Goal: Task Accomplishment & Management: Manage account settings

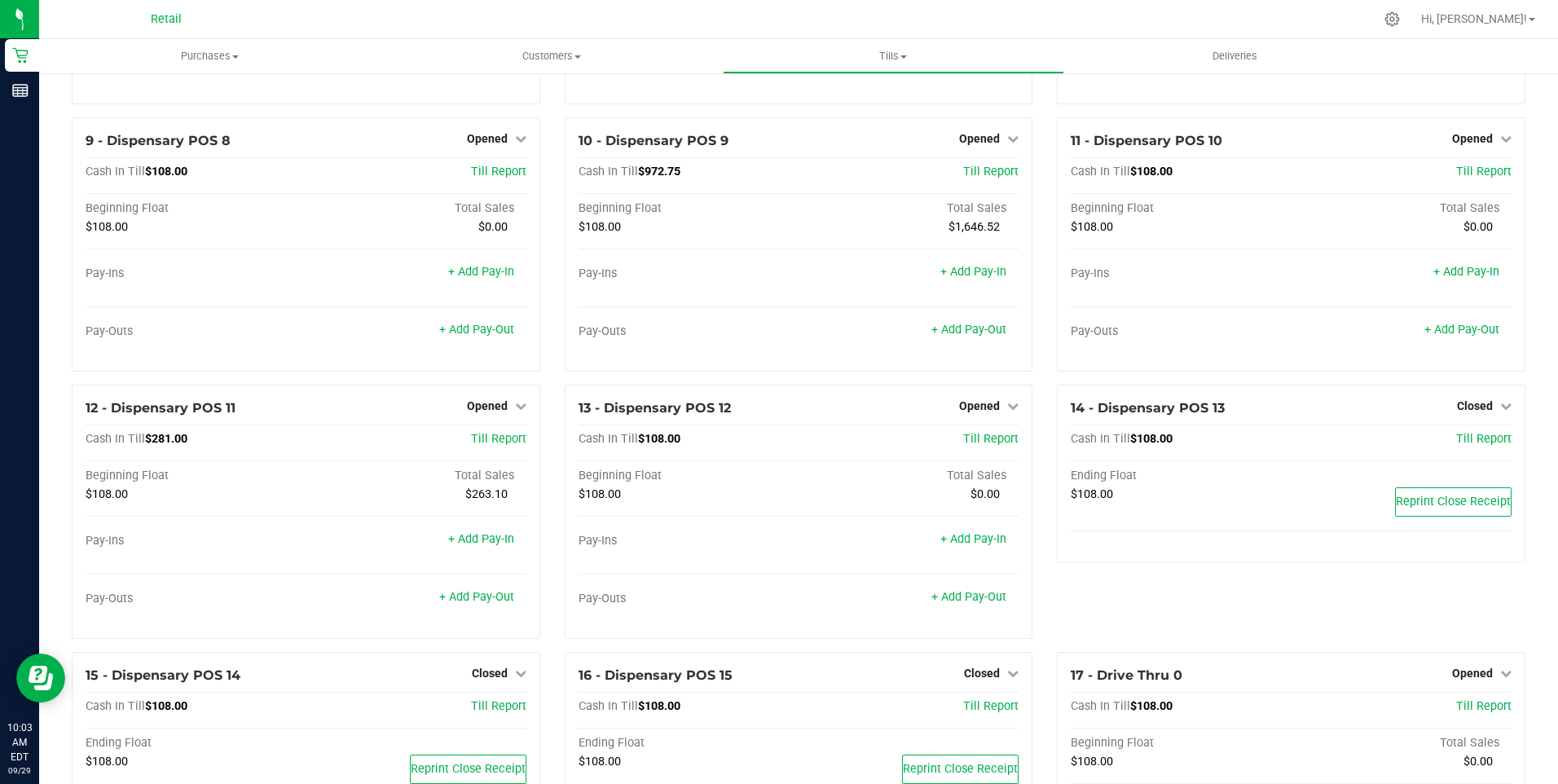
scroll to position [393, 0]
